Goal: Information Seeking & Learning: Learn about a topic

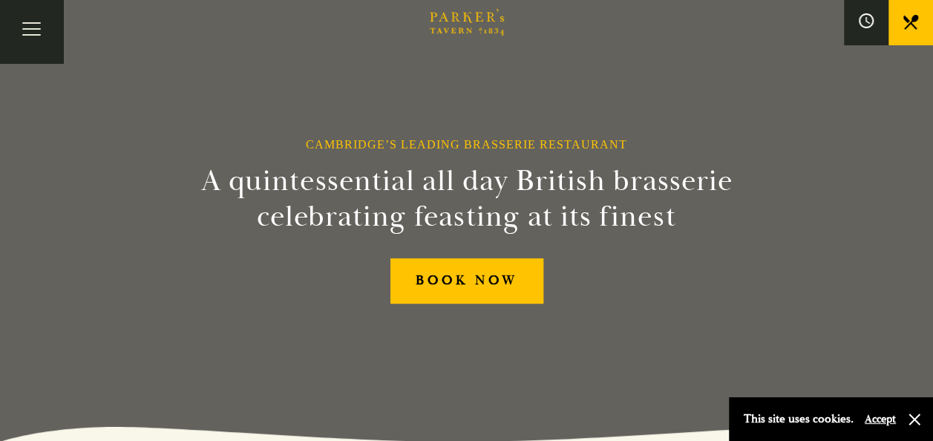
click at [870, 427] on div "This site uses cookies. Accept" at bounding box center [820, 419] width 152 height 22
click at [888, 419] on button "Accept" at bounding box center [880, 419] width 31 height 14
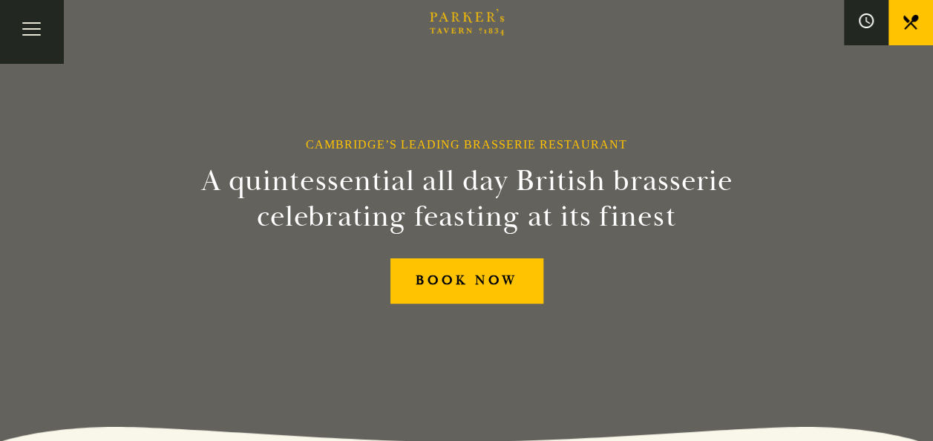
click at [907, 18] on icon at bounding box center [910, 22] width 15 height 15
click at [36, 33] on button "Toggle navigation" at bounding box center [31, 31] width 63 height 63
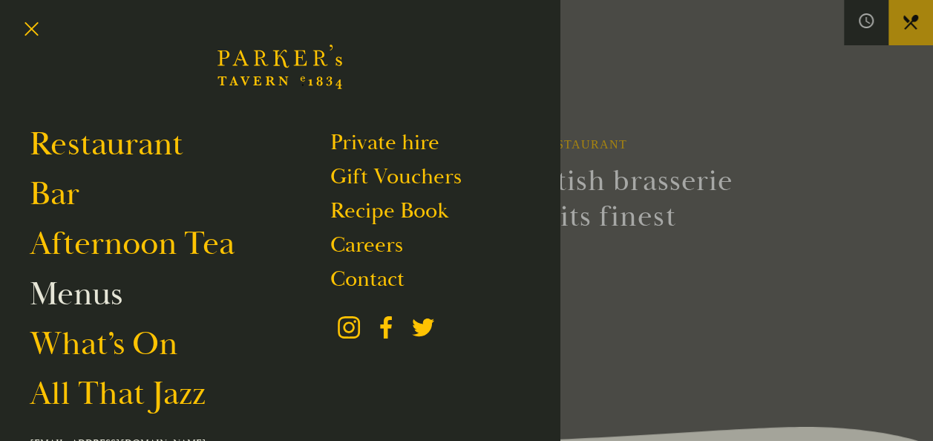
click at [116, 297] on link "Menus" at bounding box center [76, 294] width 93 height 42
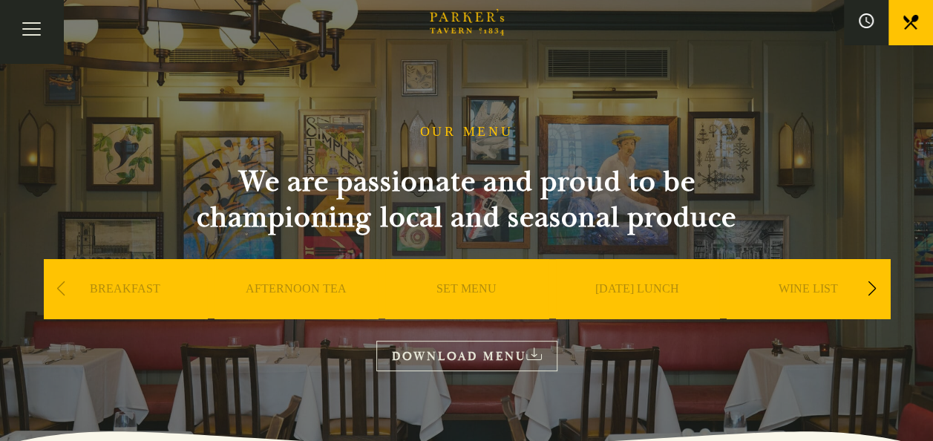
click at [473, 288] on link "SET MENU" at bounding box center [466, 310] width 60 height 59
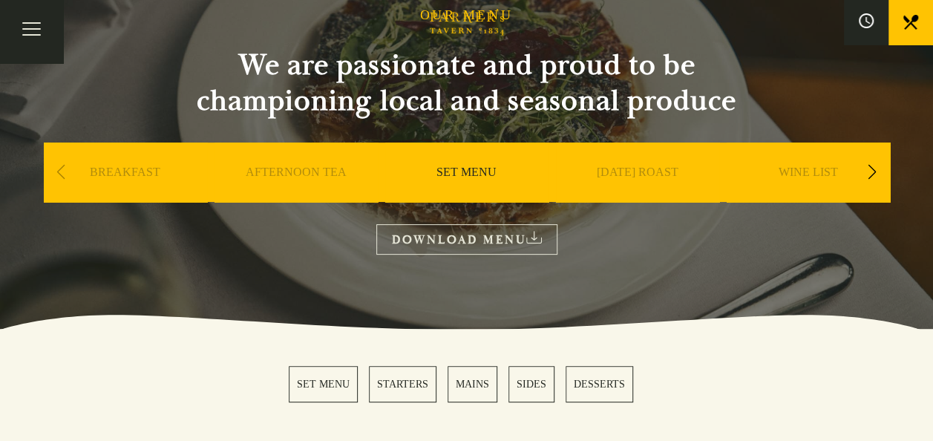
scroll to position [119, 0]
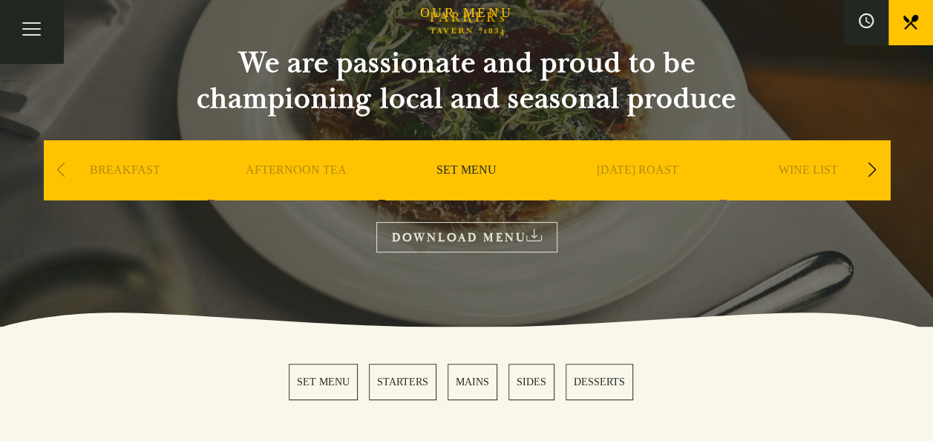
click at [325, 385] on link "SET MENU" at bounding box center [323, 382] width 69 height 36
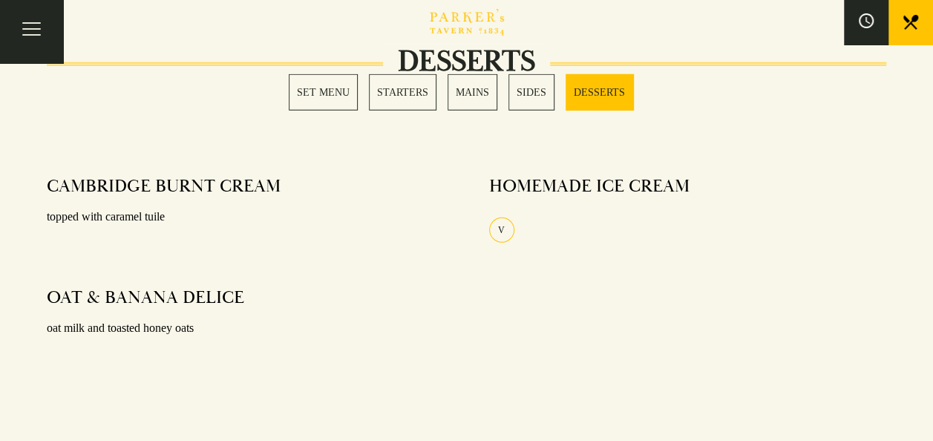
scroll to position [1921, 0]
